Goal: Task Accomplishment & Management: Complete application form

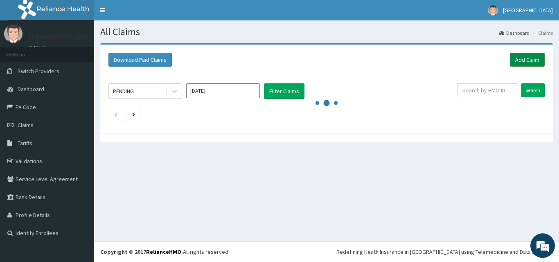
click at [521, 59] on link "Add Claim" at bounding box center [527, 60] width 35 height 14
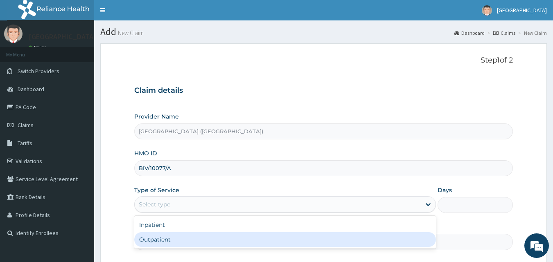
click at [384, 238] on div "Outpatient" at bounding box center [284, 239] width 301 height 15
type input "1"
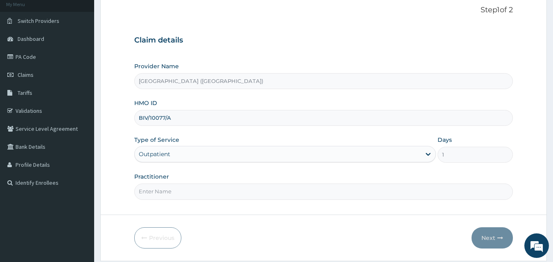
click at [360, 193] on input "Practitioner" at bounding box center [323, 192] width 379 height 16
type input "Dr Kalu"
click at [488, 238] on button "Next" at bounding box center [491, 237] width 41 height 21
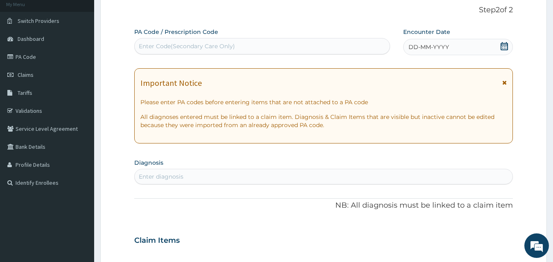
click at [257, 45] on div "Enter Code(Secondary Care Only)" at bounding box center [262, 46] width 255 height 13
drag, startPoint x: 219, startPoint y: 43, endPoint x: 193, endPoint y: 46, distance: 26.7
click at [193, 46] on div "Enter Code(Secondary Care Only)" at bounding box center [187, 46] width 96 height 8
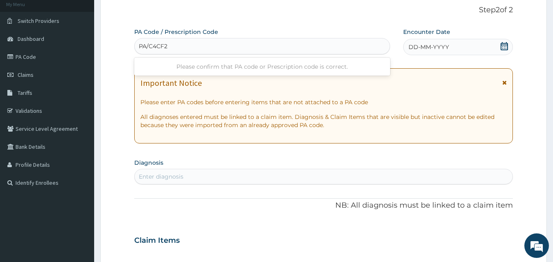
type input "PA/C4CF2A"
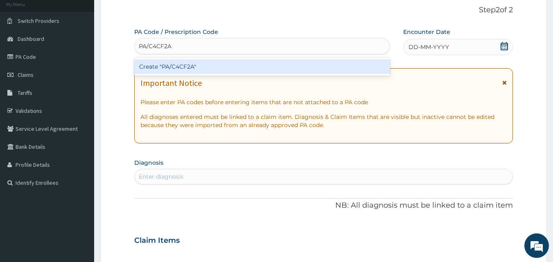
click at [207, 62] on div "Create "PA/C4CF2A"" at bounding box center [262, 66] width 256 height 15
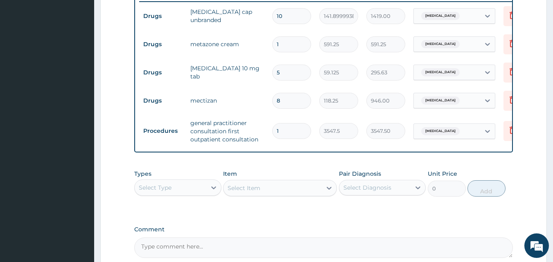
scroll to position [412, 0]
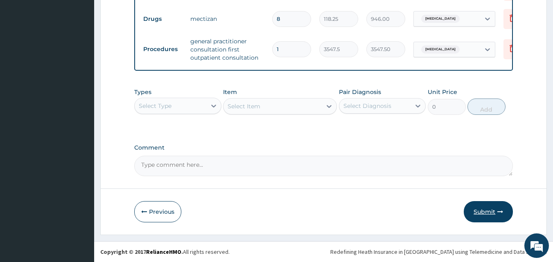
click at [484, 210] on button "Submit" at bounding box center [487, 211] width 49 height 21
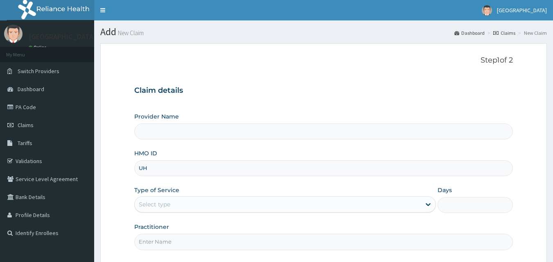
type input "UHW"
type input "Amuwo Medical Centre (AMC Hospital)"
type input "uhw/10013/a"
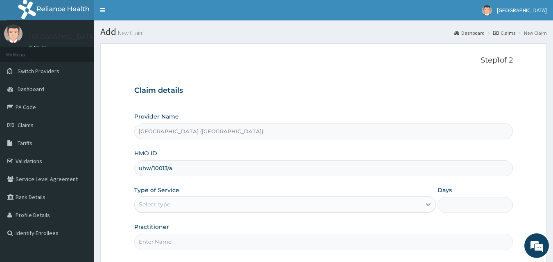
click at [428, 202] on icon at bounding box center [428, 204] width 8 height 8
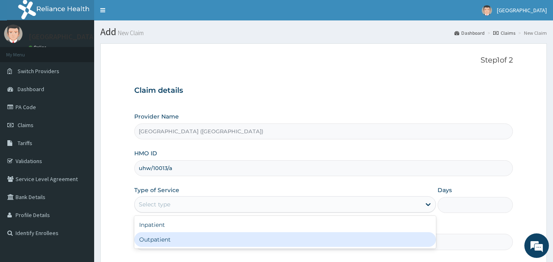
click at [409, 241] on div "Outpatient" at bounding box center [284, 239] width 301 height 15
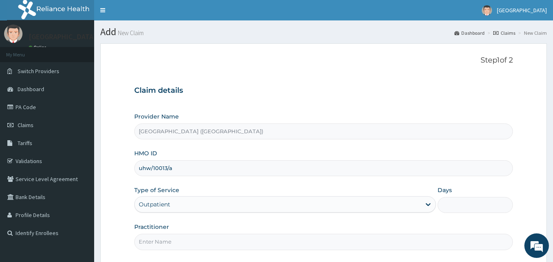
type input "1"
click at [377, 244] on input "Practitioner" at bounding box center [323, 242] width 379 height 16
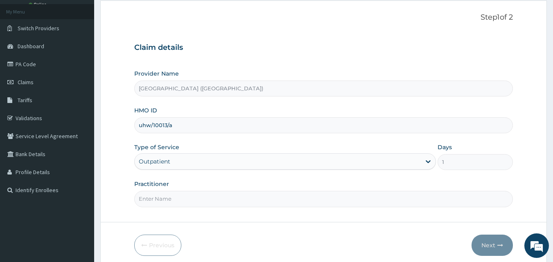
scroll to position [49, 0]
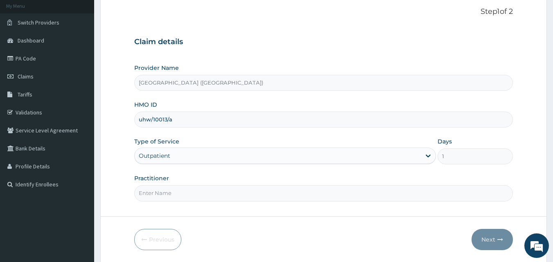
click at [378, 195] on input "Practitioner" at bounding box center [323, 193] width 379 height 16
type input "Dr.Val"
click at [490, 239] on button "Next" at bounding box center [491, 239] width 41 height 21
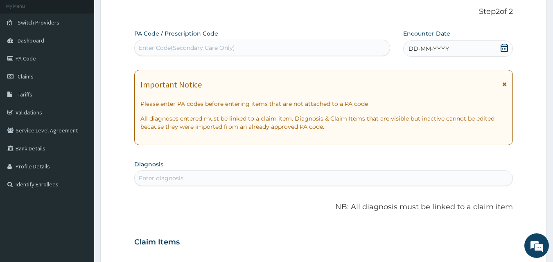
click at [309, 47] on div "Enter Code(Secondary Care Only)" at bounding box center [262, 47] width 255 height 13
type input "PA/19ACFC"
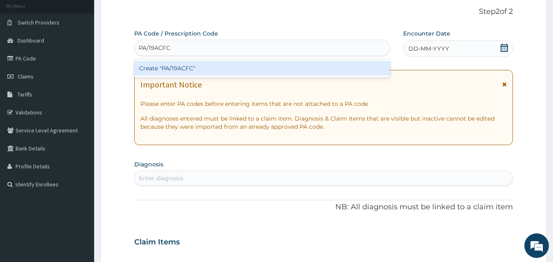
click at [315, 65] on div "Create "PA/19ACFC"" at bounding box center [262, 68] width 256 height 15
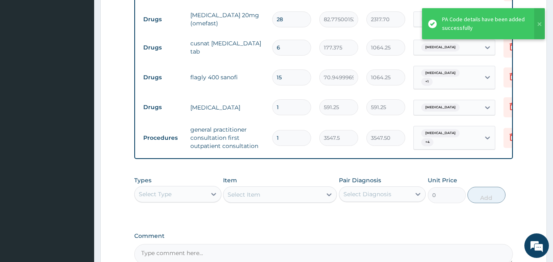
scroll to position [528, 0]
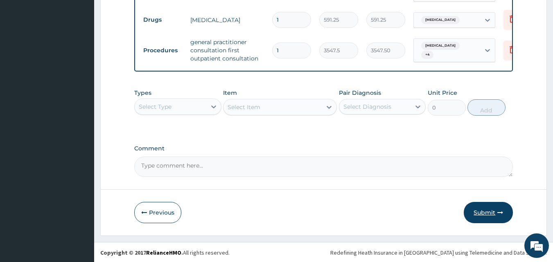
click at [483, 210] on button "Submit" at bounding box center [487, 212] width 49 height 21
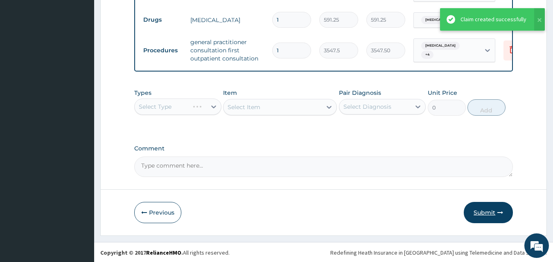
click at [491, 212] on button "Submit" at bounding box center [487, 212] width 49 height 21
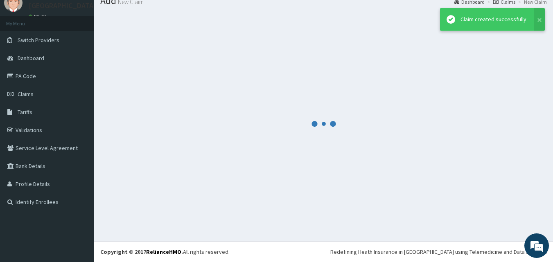
scroll to position [31, 0]
